Goal: Information Seeking & Learning: Understand process/instructions

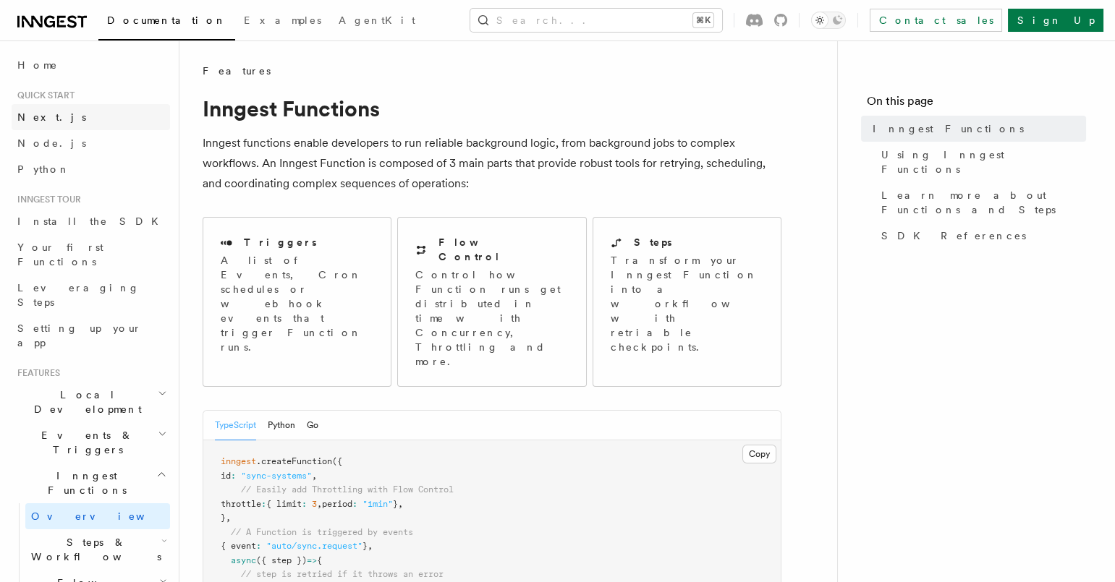
click at [72, 120] on link "Next.js" at bounding box center [91, 117] width 158 height 26
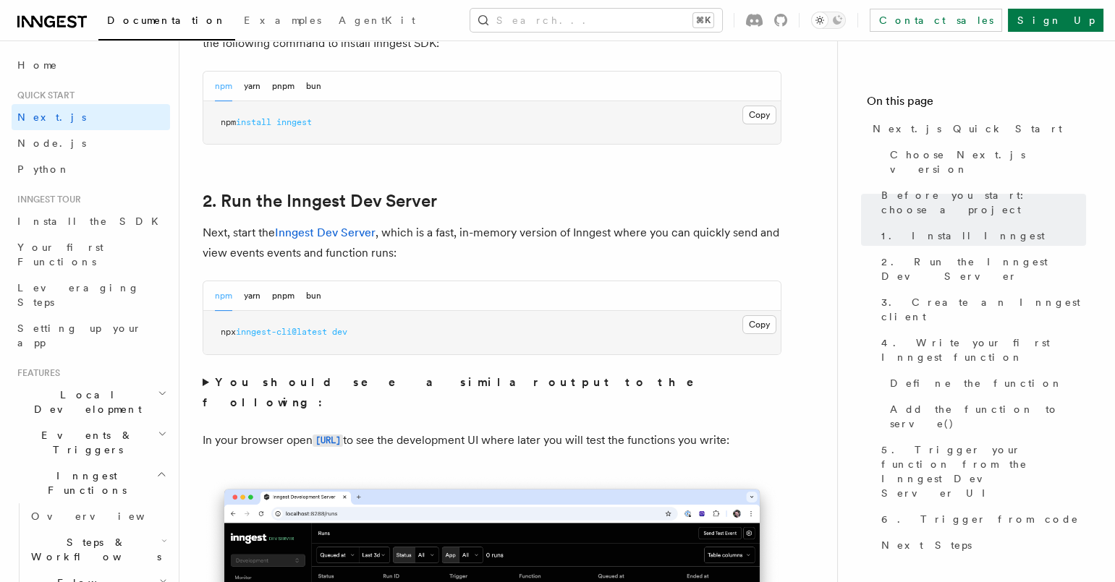
scroll to position [902, 0]
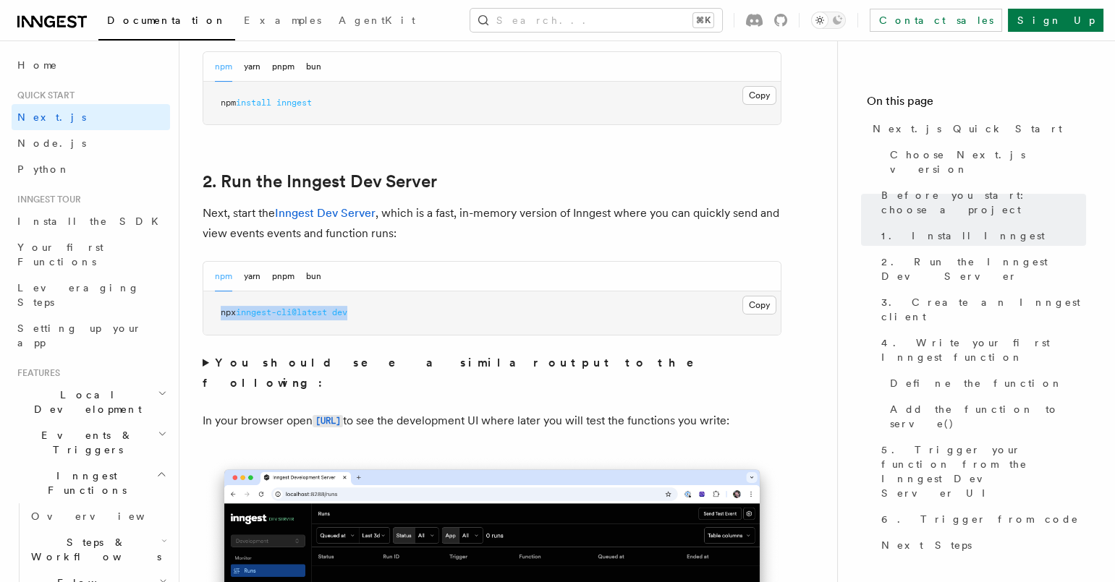
drag, startPoint x: 347, startPoint y: 318, endPoint x: 218, endPoint y: 309, distance: 128.3
click at [218, 309] on pre "npx inngest-cli@latest dev" at bounding box center [491, 313] width 577 height 43
copy span "npx inngest-cli@latest dev"
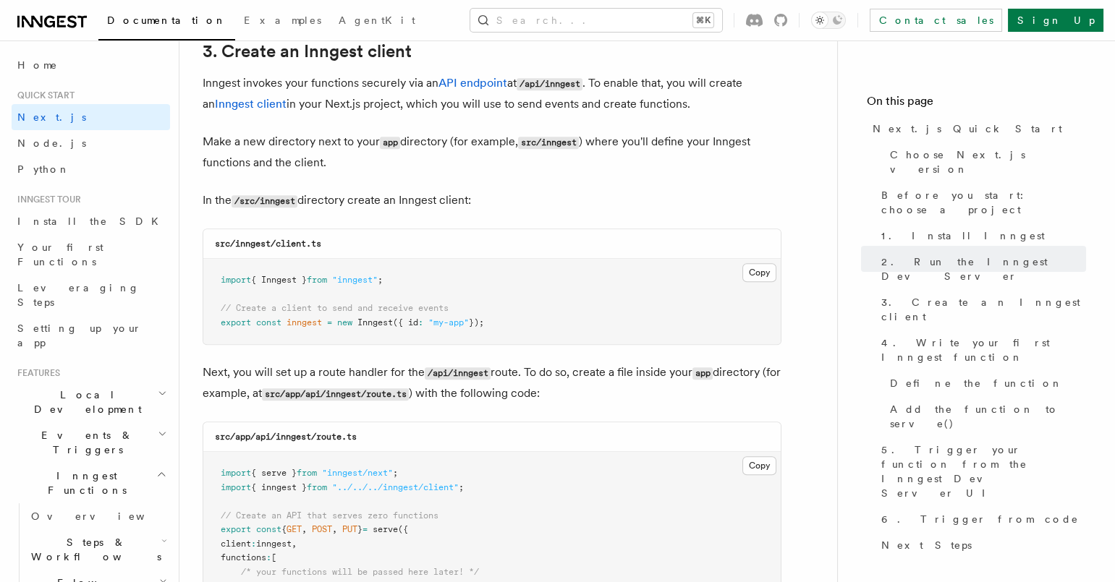
scroll to position [1713, 0]
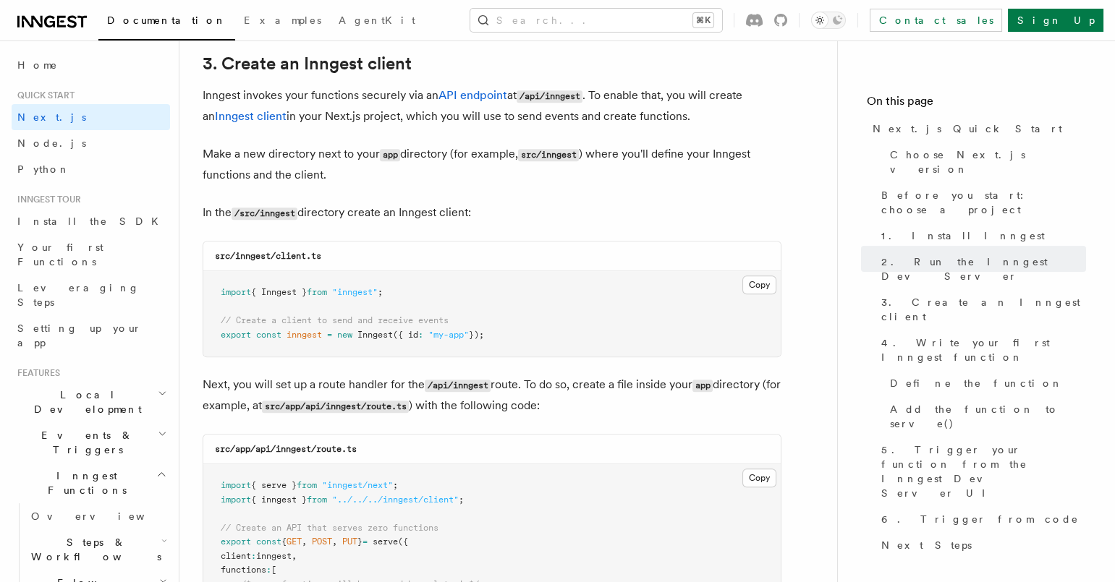
click at [718, 167] on p "Make a new directory next to your app directory (for example, src/inngest ) whe…" at bounding box center [492, 164] width 579 height 41
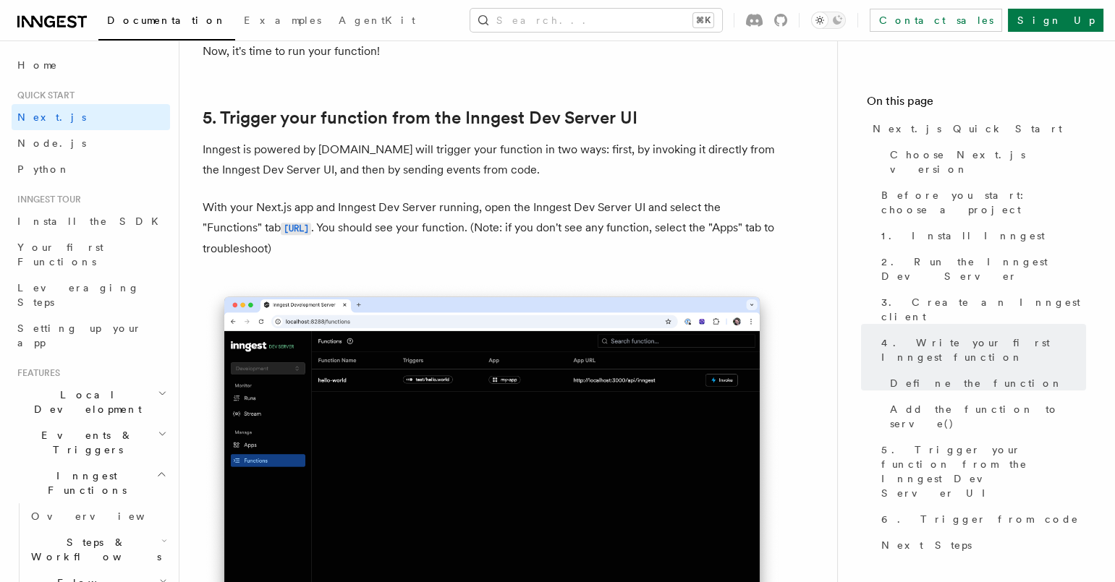
scroll to position [3313, 0]
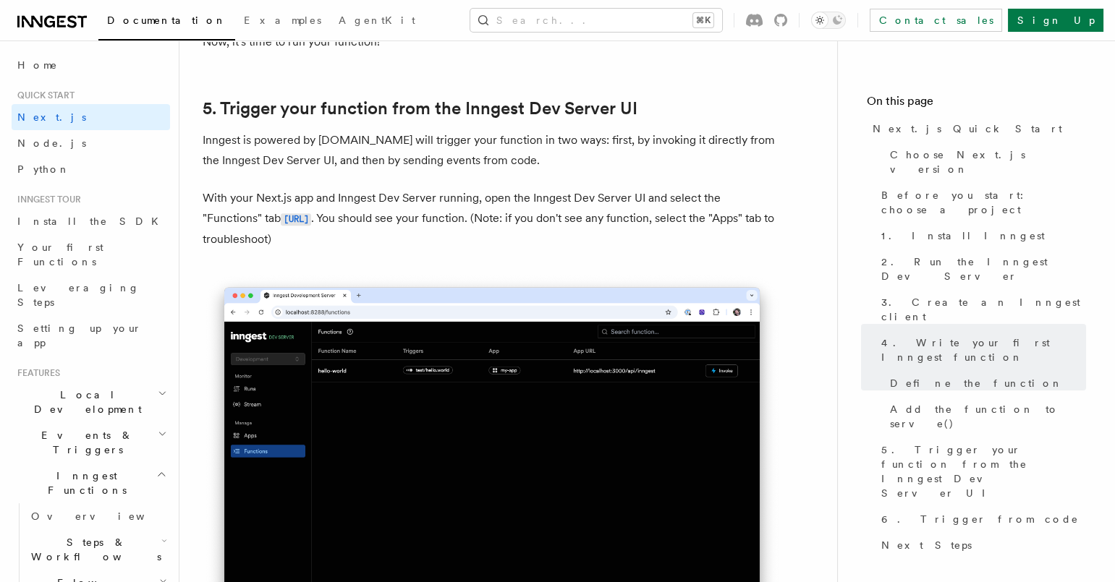
click at [687, 159] on p "Inngest is powered by [DOMAIN_NAME] will trigger your function in two ways: fir…" at bounding box center [492, 150] width 579 height 41
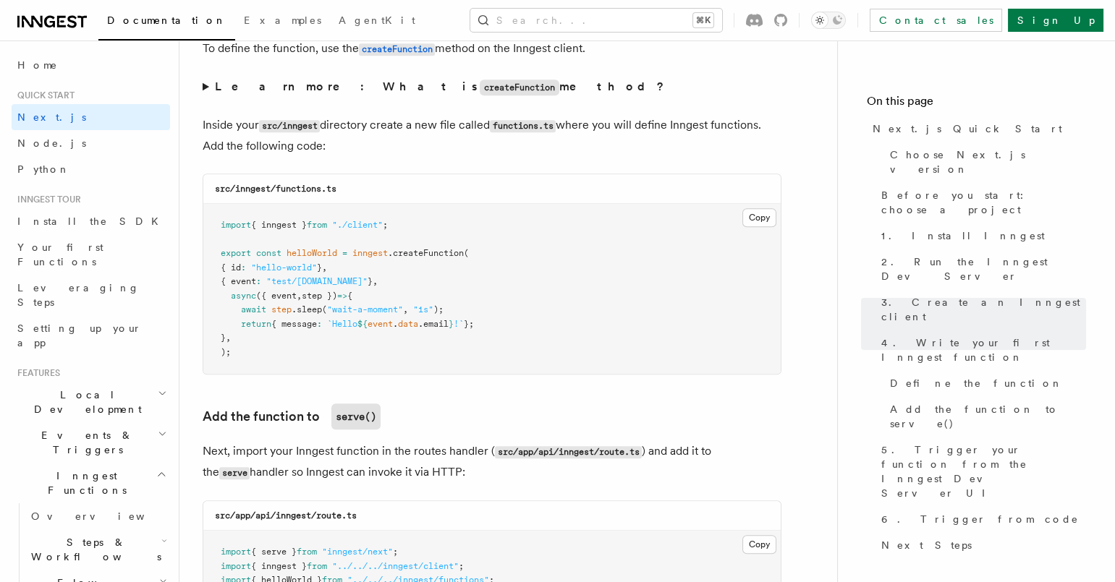
scroll to position [2490, 0]
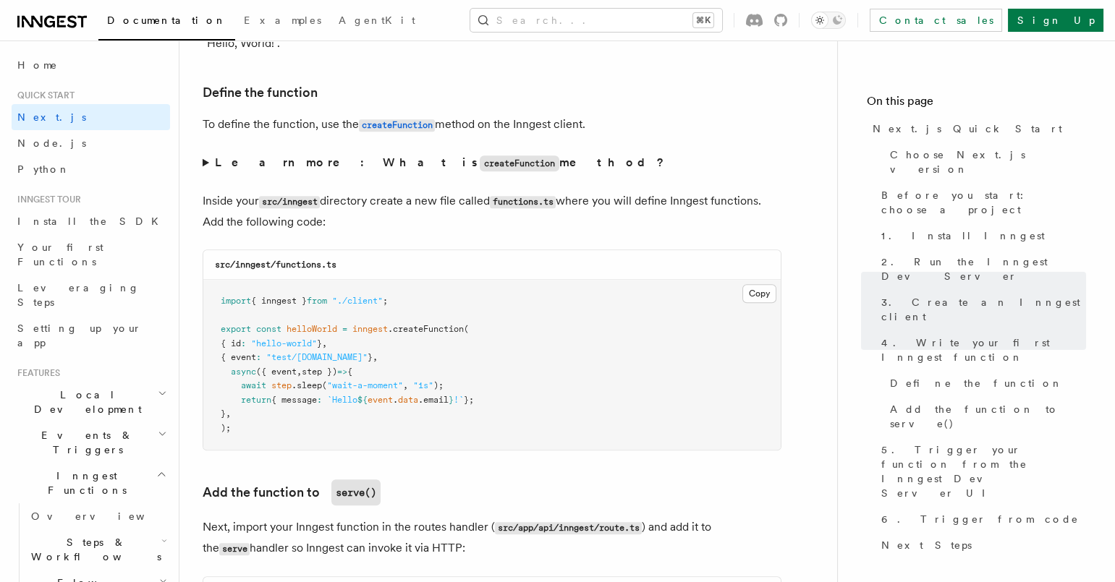
scroll to position [2436, 0]
click at [161, 535] on icon "button" at bounding box center [164, 541] width 6 height 12
click at [158, 428] on icon "button" at bounding box center [162, 434] width 9 height 12
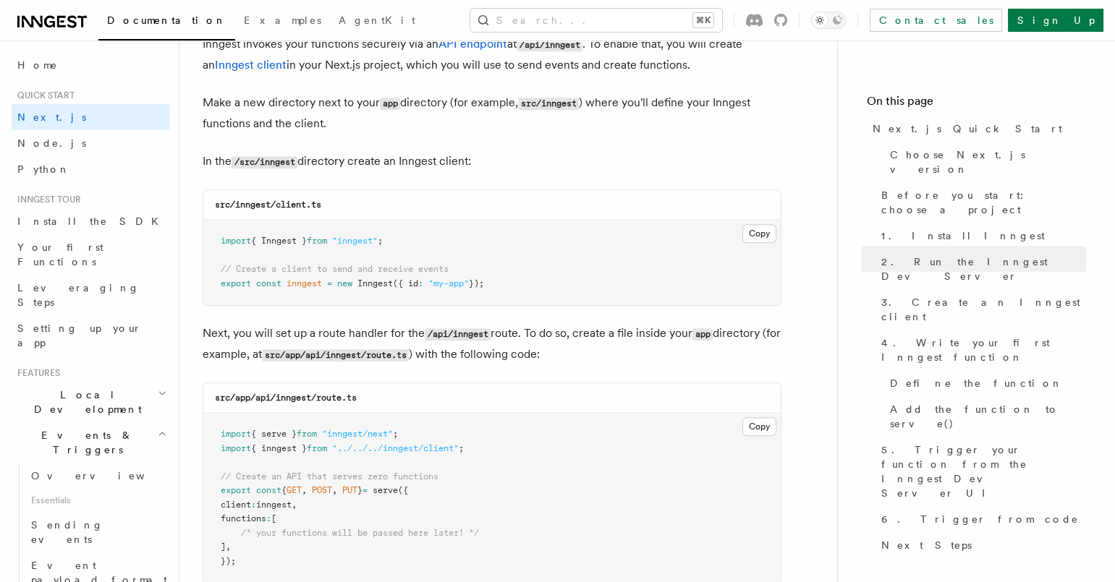
scroll to position [1767, 0]
drag, startPoint x: 510, startPoint y: 286, endPoint x: 216, endPoint y: 234, distance: 298.9
click at [216, 234] on pre "import { Inngest } from "inngest" ; // Create a client to send and receive even…" at bounding box center [491, 260] width 577 height 85
copy code "import { Inngest } from "inngest" ; // Create a client to send and receive even…"
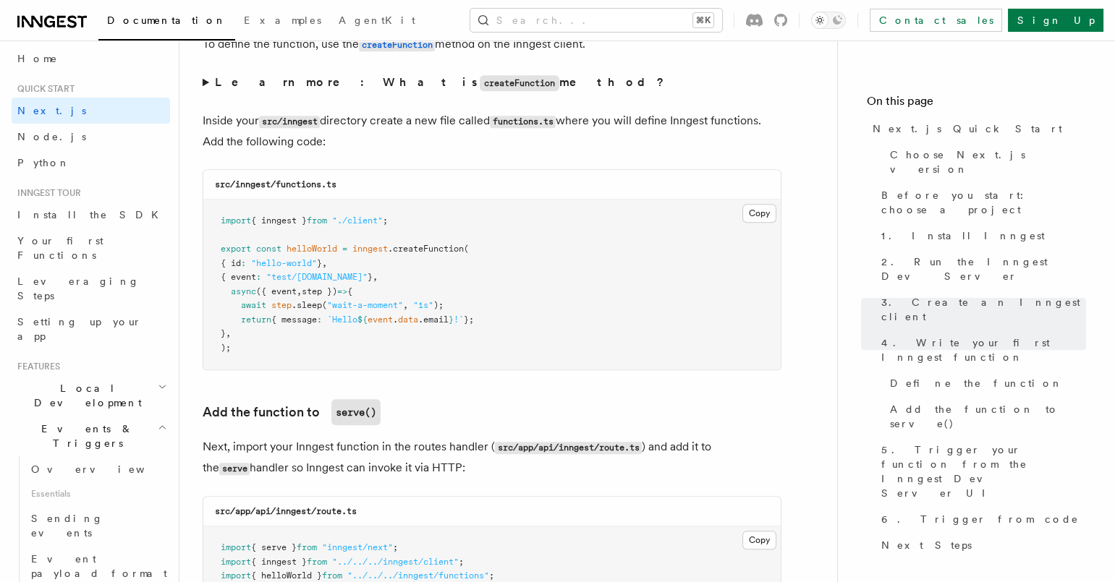
scroll to position [0, 0]
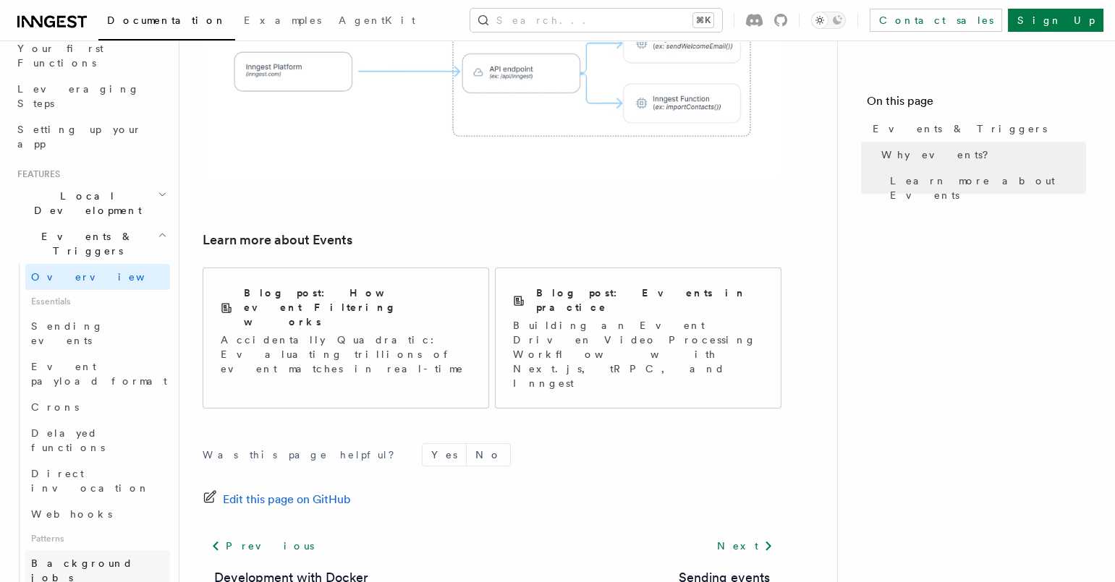
scroll to position [200, 0]
click at [79, 318] on span "Sending events" at bounding box center [100, 332] width 139 height 29
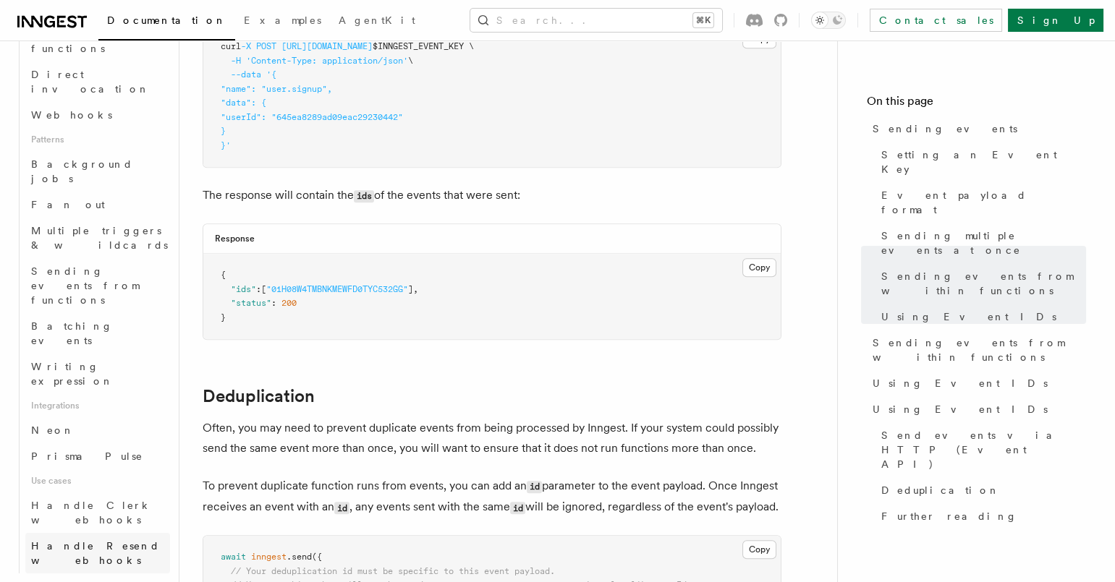
scroll to position [626, 0]
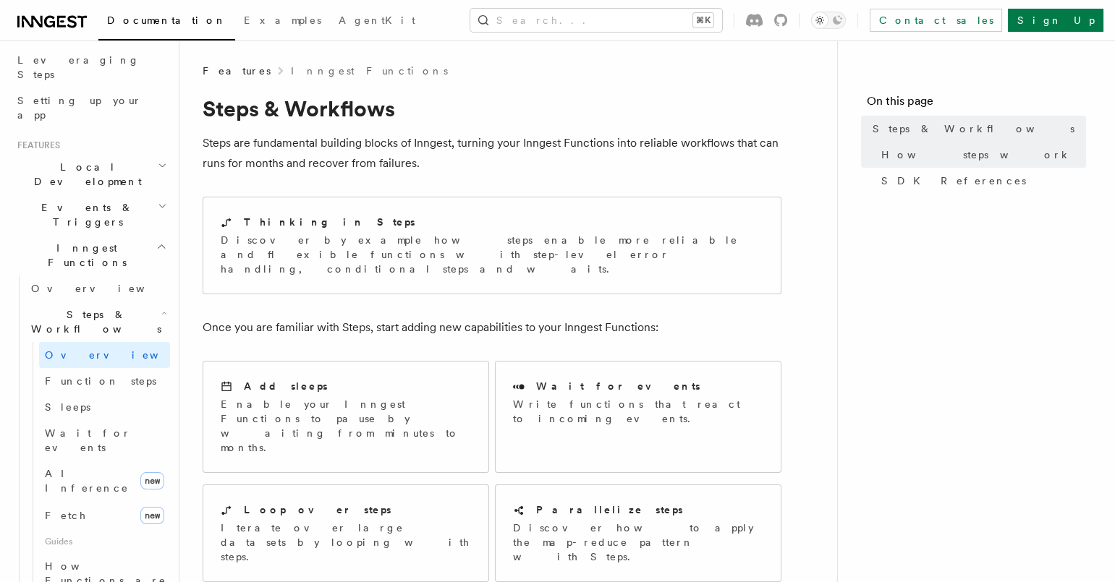
scroll to position [169, 0]
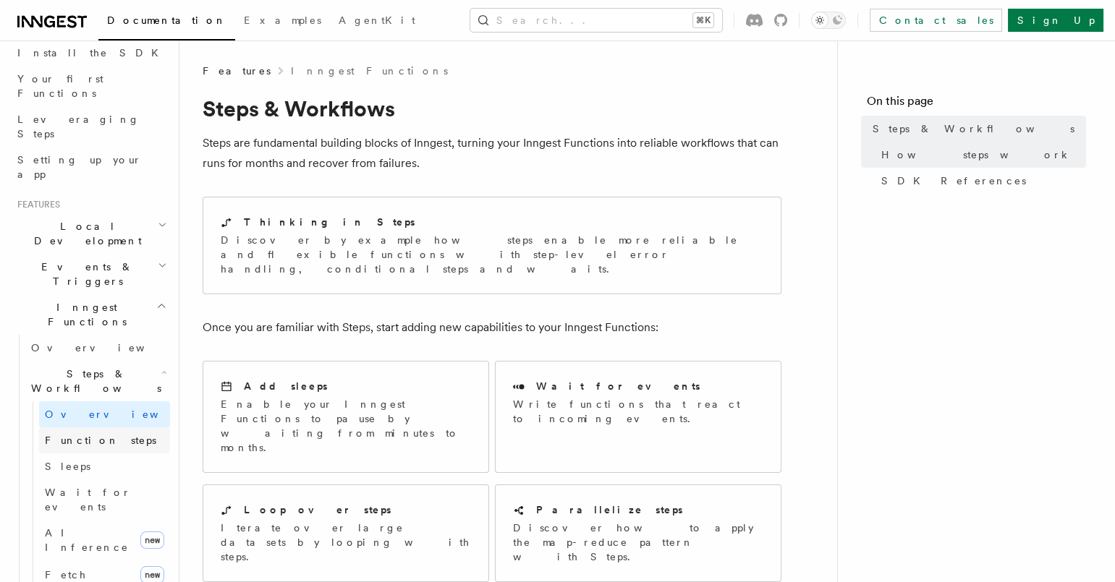
click at [97, 435] on span "Function steps" at bounding box center [100, 441] width 111 height 12
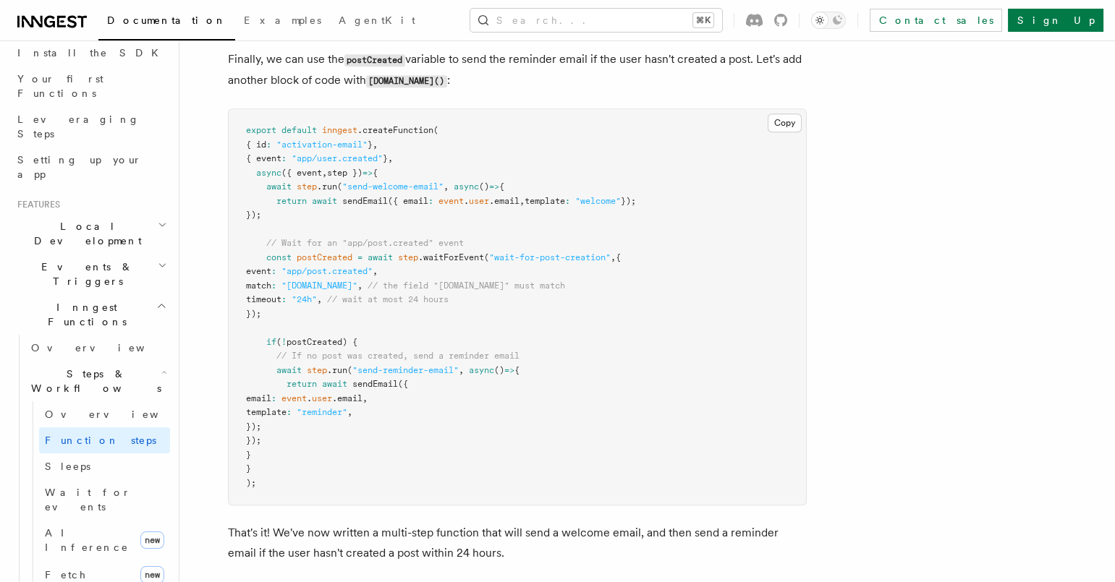
scroll to position [1801, 0]
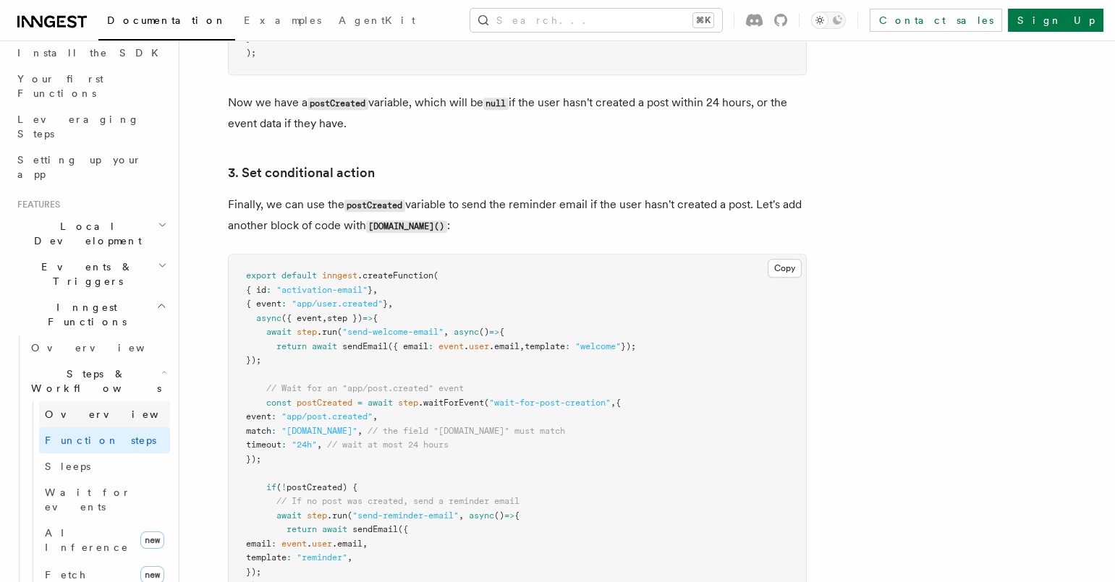
click at [65, 409] on span "Overview" at bounding box center [119, 415] width 149 height 12
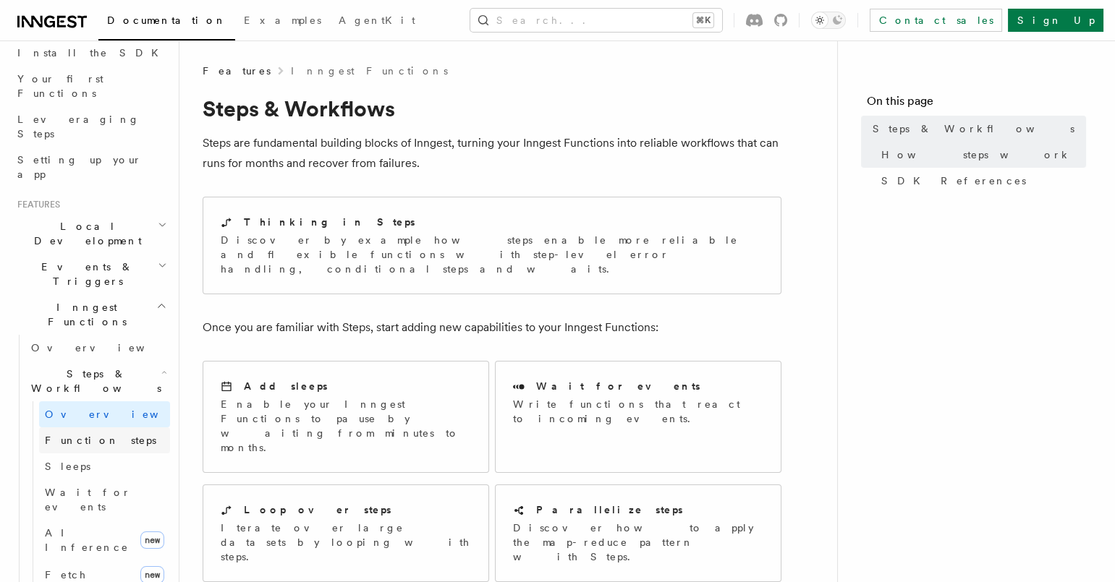
click at [109, 435] on span "Function steps" at bounding box center [100, 441] width 111 height 12
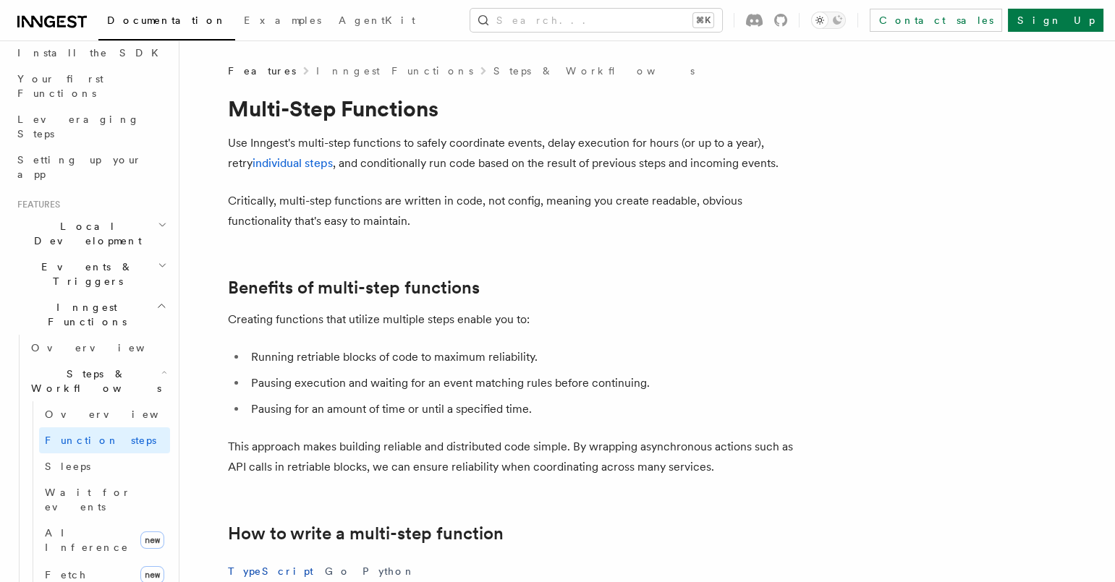
scroll to position [2, 0]
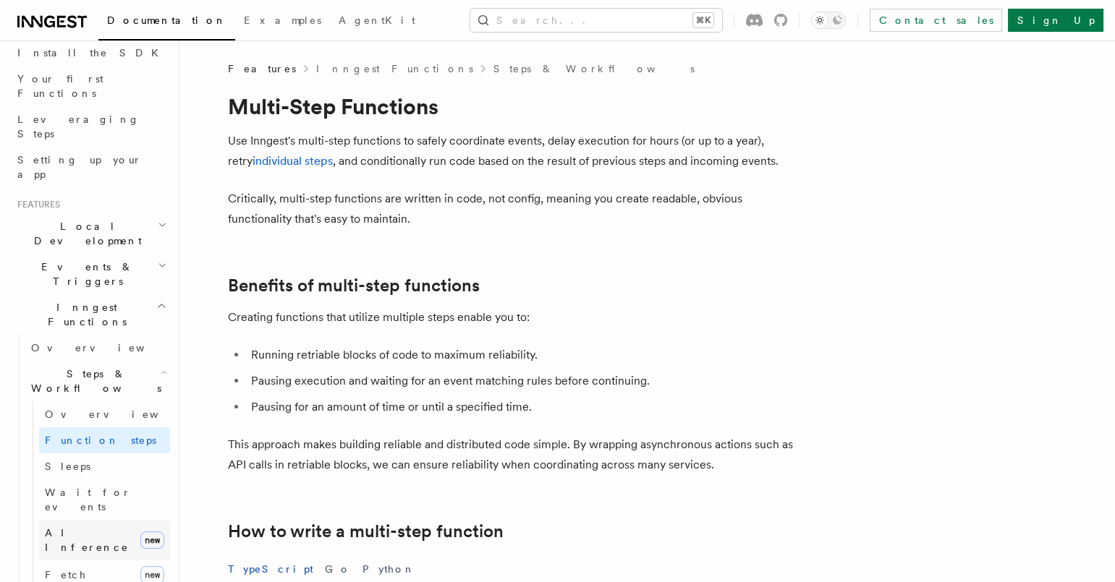
click at [52, 520] on link "AI Inference new" at bounding box center [104, 540] width 131 height 41
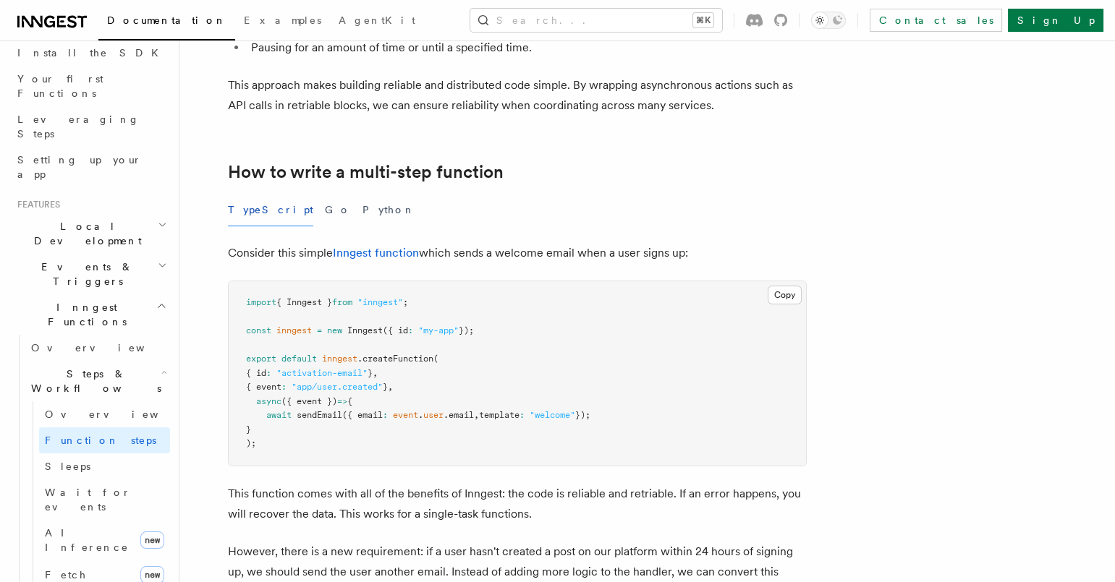
scroll to position [362, 0]
click at [277, 446] on pre "import { Inngest } from "inngest" ; const inngest = new Inngest ({ id : "my-app…" at bounding box center [517, 373] width 577 height 184
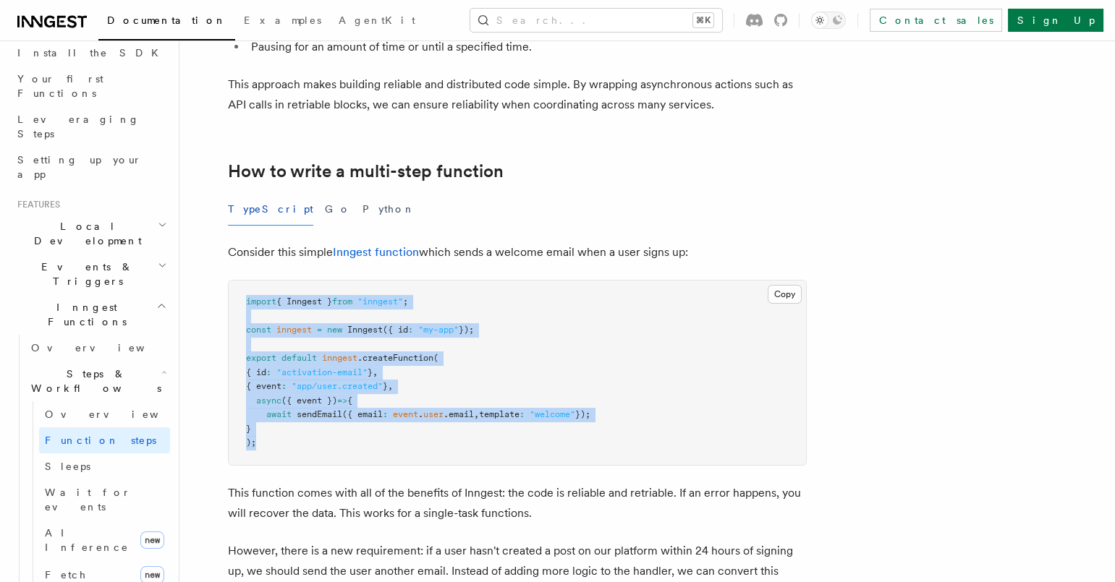
drag, startPoint x: 256, startPoint y: 430, endPoint x: 237, endPoint y: 300, distance: 132.3
click at [237, 300] on pre "import { Inngest } from "inngest" ; const inngest = new Inngest ({ id : "my-app…" at bounding box center [517, 373] width 577 height 184
copy code "import { Inngest } from "inngest" ; const inngest = new Inngest ({ id : "my-app…"
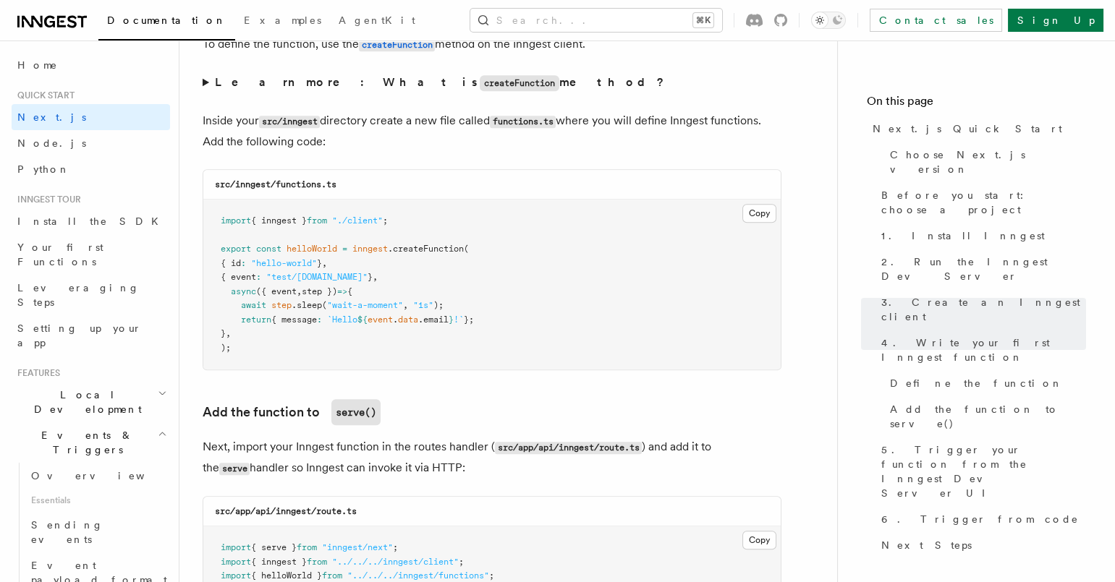
click at [276, 358] on pre "import { inngest } from "./client" ; export const helloWorld = inngest .createF…" at bounding box center [491, 285] width 577 height 170
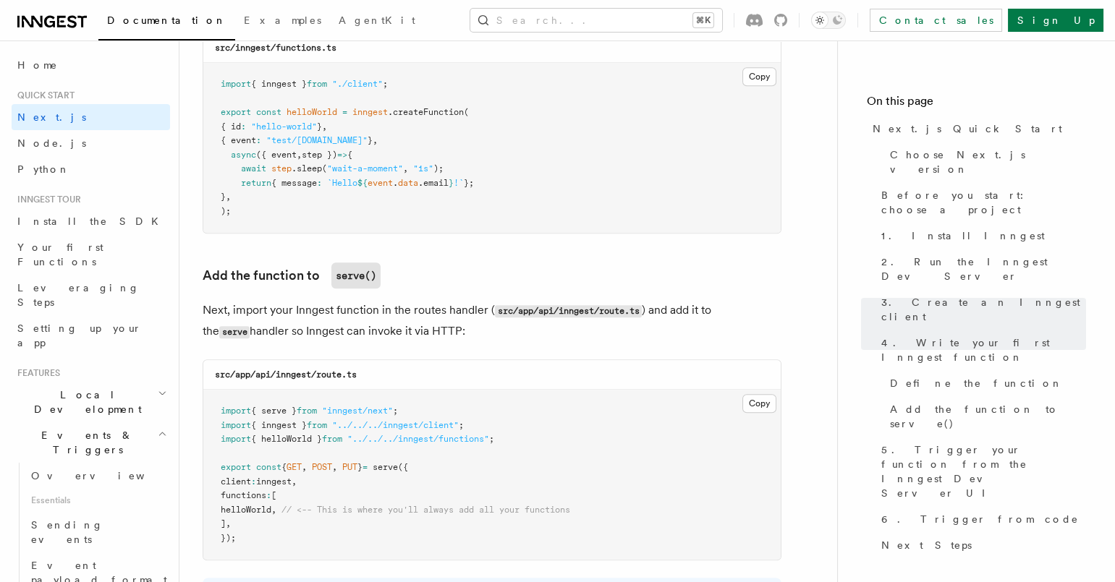
scroll to position [2772, 0]
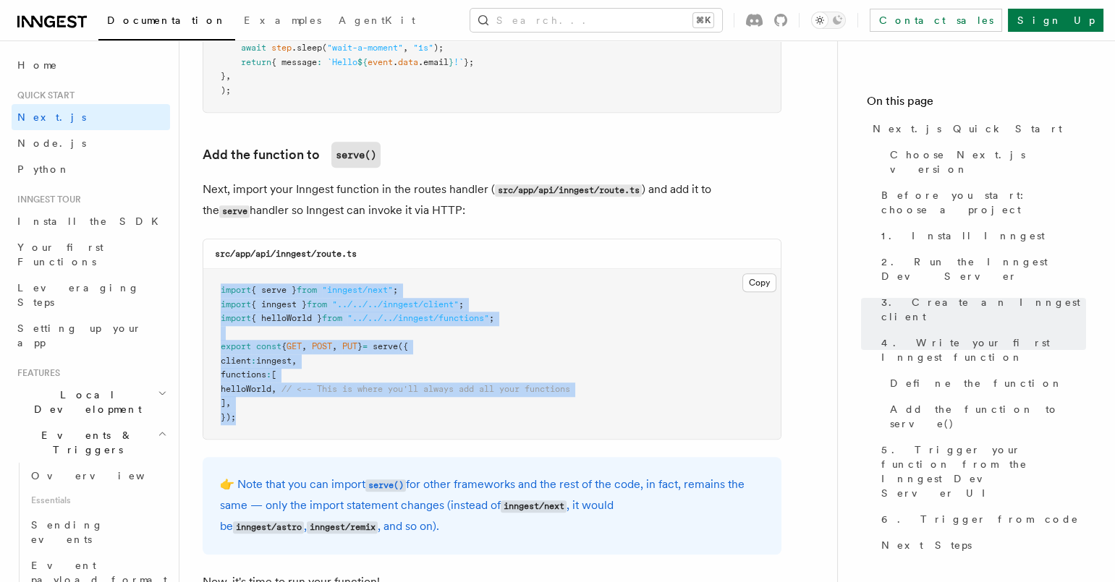
drag, startPoint x: 249, startPoint y: 433, endPoint x: 203, endPoint y: 287, distance: 152.4
click at [203, 287] on pre "import { serve } from "inngest/next" ; import { inngest } from "../../../innges…" at bounding box center [491, 354] width 577 height 170
copy code "import { serve } from "inngest/next" ; import { inngest } from "../../../innges…"
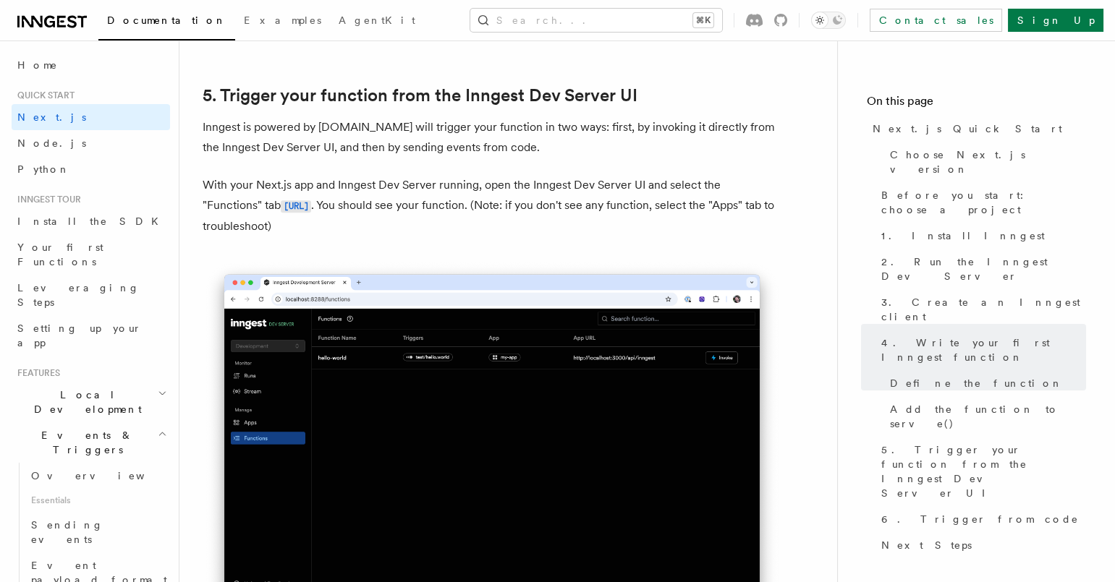
scroll to position [3349, 0]
